Goal: Information Seeking & Learning: Learn about a topic

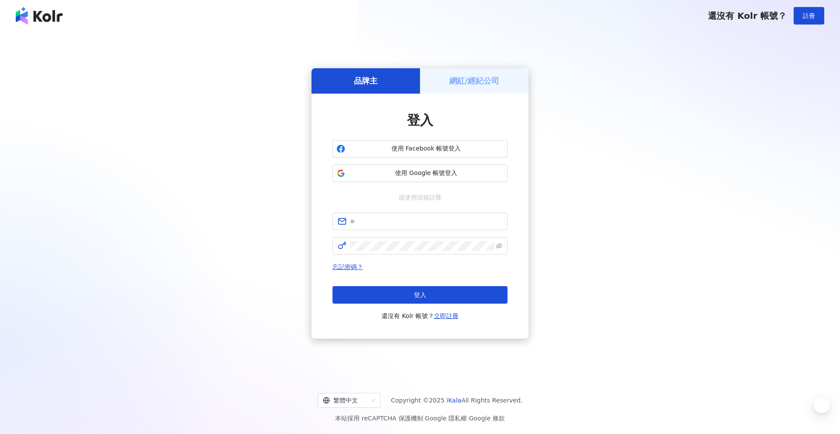
click at [425, 154] on button "使用 Facebook 帳號登入" at bounding box center [419, 148] width 175 height 17
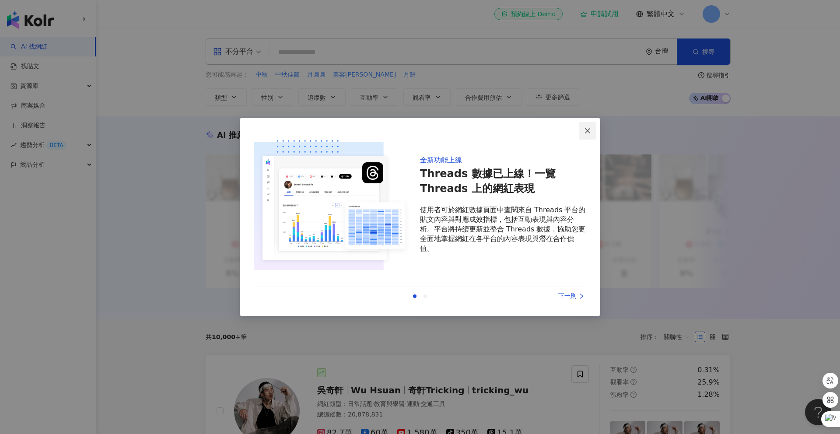
click at [588, 129] on icon "close" at bounding box center [587, 130] width 7 height 7
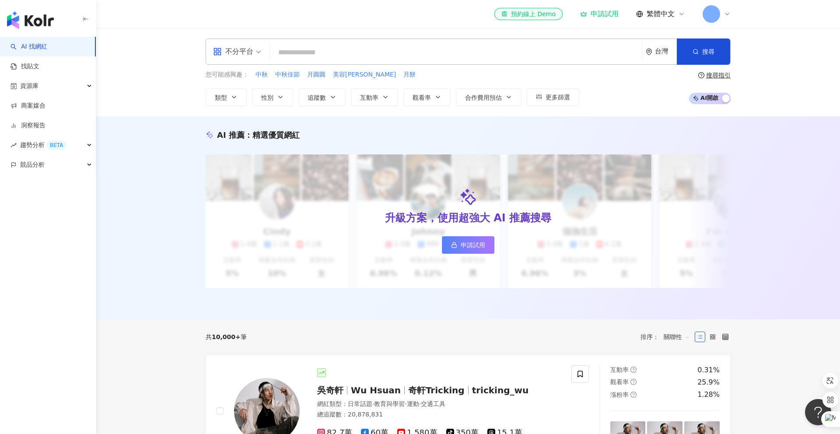
click at [402, 53] on input "search" at bounding box center [455, 52] width 365 height 17
type input "*"
type input "***"
click at [402, 53] on input "***" at bounding box center [455, 52] width 365 height 17
click at [701, 52] on button "搜尋" at bounding box center [703, 51] width 53 height 26
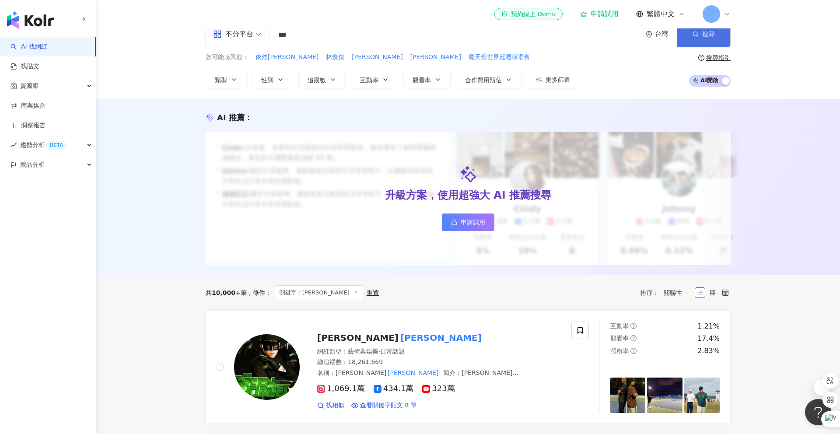
scroll to position [70, 0]
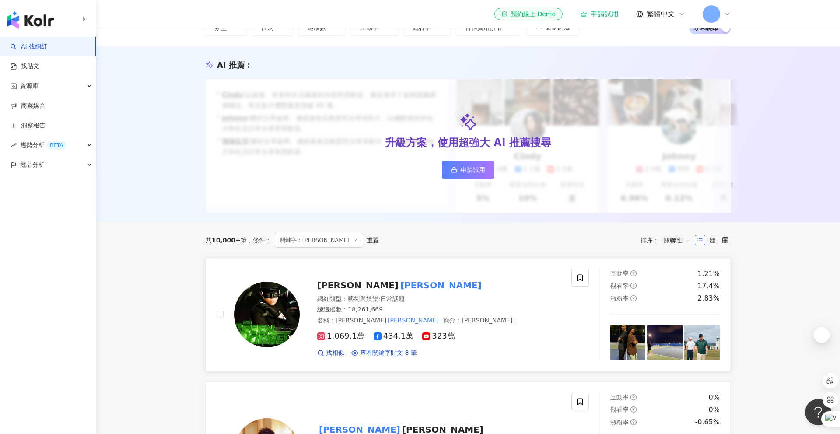
click at [345, 339] on span "1,069.1萬" at bounding box center [341, 336] width 48 height 9
click at [37, 108] on link "商案媒合" at bounding box center [27, 105] width 35 height 9
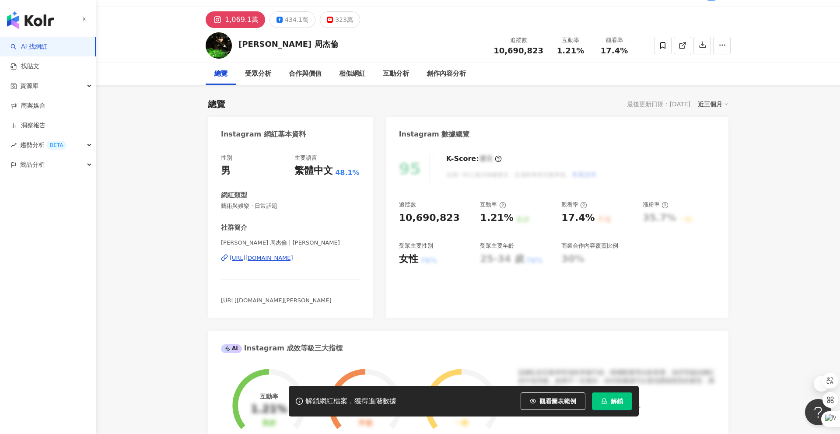
scroll to position [35, 0]
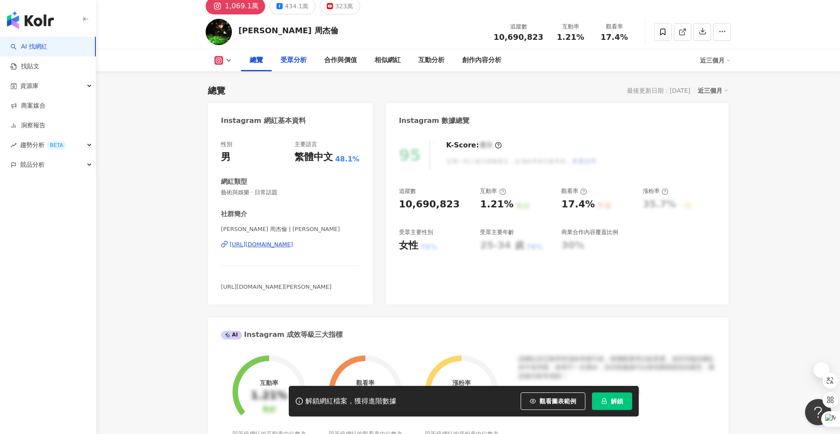
click at [293, 64] on div "受眾分析" at bounding box center [293, 60] width 26 height 10
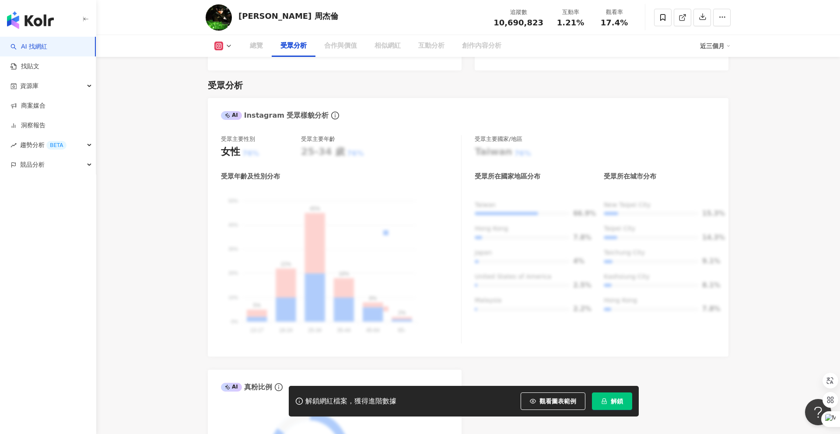
click at [343, 46] on div "合作與價值" at bounding box center [340, 46] width 33 height 10
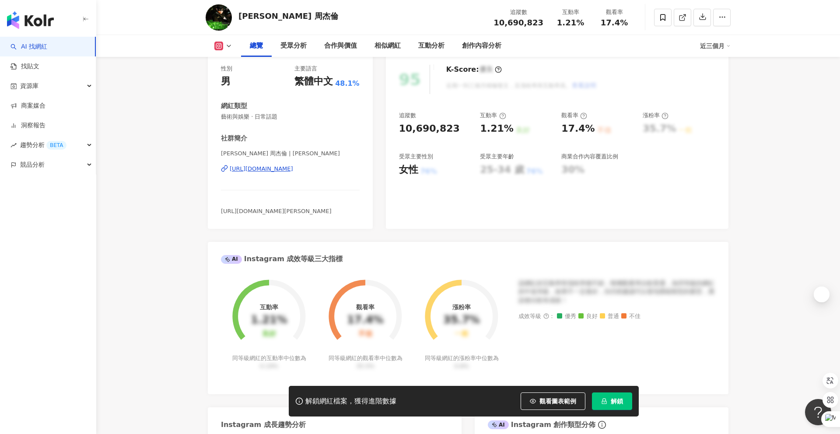
scroll to position [93, 0]
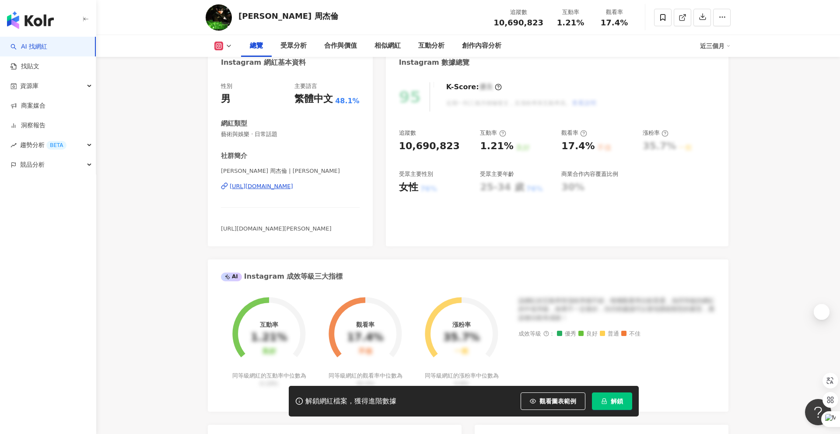
click at [293, 185] on div "[URL][DOMAIN_NAME]" at bounding box center [261, 186] width 63 height 8
click at [457, 149] on div "10,690,823" at bounding box center [435, 147] width 73 height 14
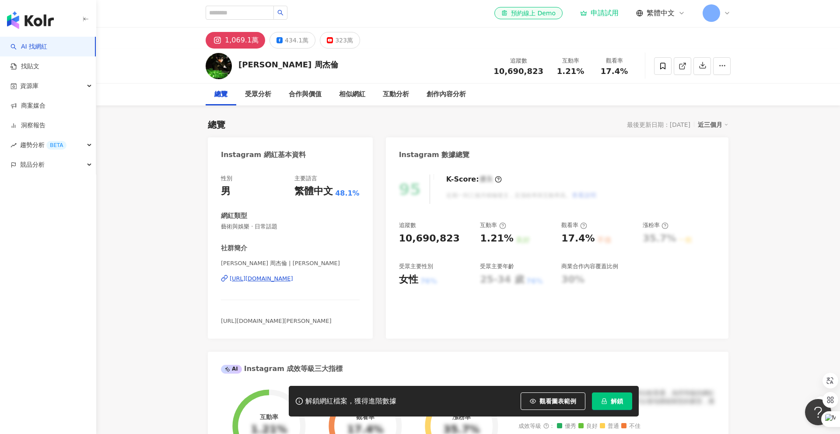
scroll to position [0, 0]
click at [291, 42] on div "434.1萬" at bounding box center [297, 41] width 24 height 12
click at [340, 45] on div "323萬" at bounding box center [344, 41] width 18 height 12
